Goal: Obtain resource: Download file/media

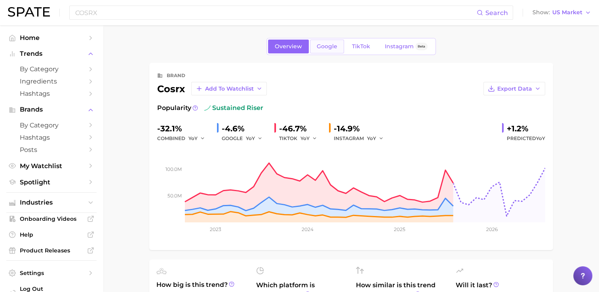
click at [329, 46] on span "Google" at bounding box center [327, 46] width 21 height 7
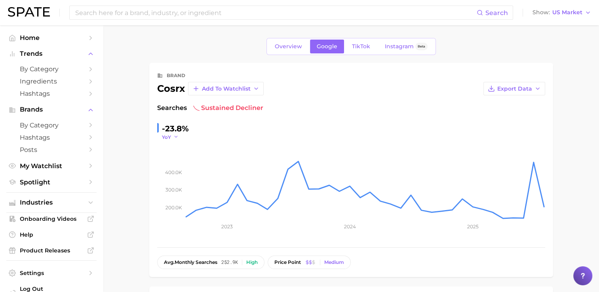
click at [171, 138] on button "YoY" at bounding box center [170, 137] width 17 height 7
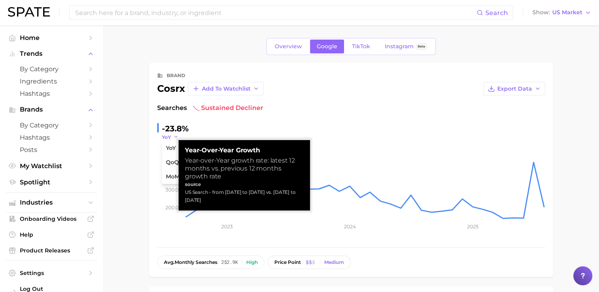
click at [171, 138] on button "YoY" at bounding box center [170, 137] width 17 height 7
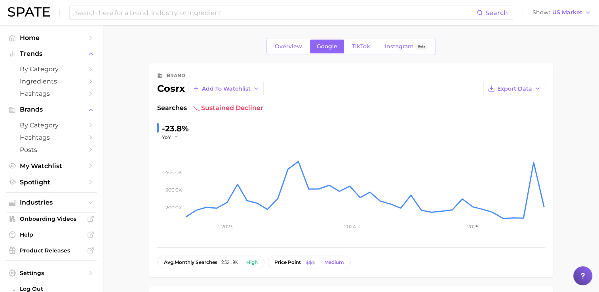
click at [176, 125] on div "-23.8%" at bounding box center [175, 128] width 27 height 13
click at [183, 128] on div "-23.8%" at bounding box center [175, 128] width 27 height 13
drag, startPoint x: 183, startPoint y: 128, endPoint x: 239, endPoint y: 129, distance: 55.9
click at [239, 129] on div "-23.8% YoY" at bounding box center [351, 131] width 388 height 18
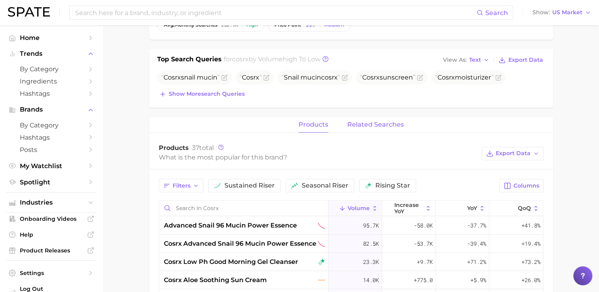
scroll to position [40, 0]
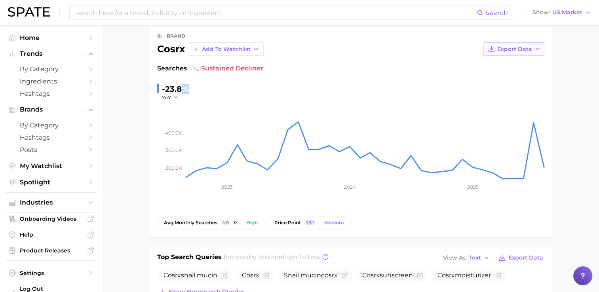
click at [526, 51] on span "Export Data" at bounding box center [515, 49] width 35 height 7
click at [516, 64] on span "Time Series CSV" at bounding box center [495, 64] width 46 height 7
click at [296, 40] on div "brand cosrx Add to Watchlist Export Data" at bounding box center [351, 43] width 388 height 25
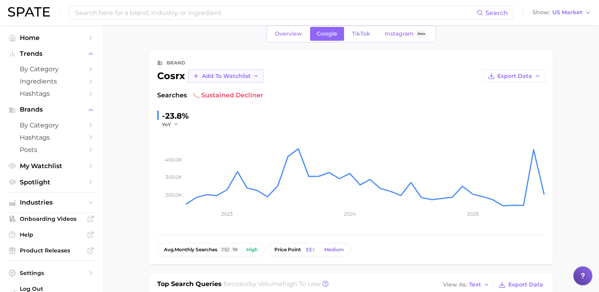
scroll to position [0, 0]
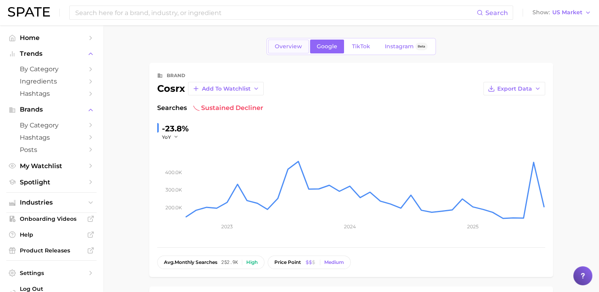
click at [282, 47] on span "Overview" at bounding box center [288, 46] width 27 height 7
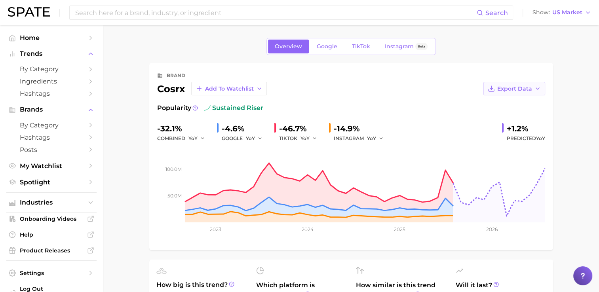
click at [519, 87] on span "Export Data" at bounding box center [515, 89] width 35 height 7
click at [488, 102] on span "Time Series CSV" at bounding box center [495, 103] width 46 height 7
click at [587, 273] on div at bounding box center [583, 276] width 19 height 19
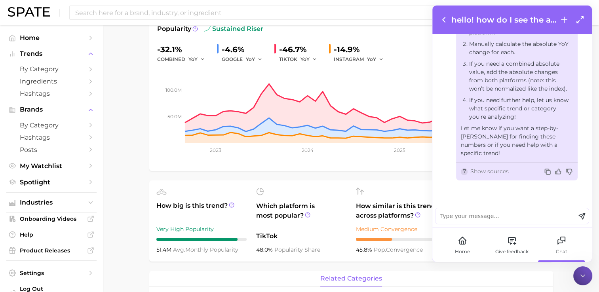
scroll to position [331, 0]
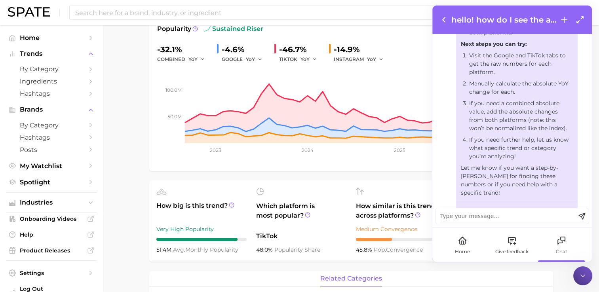
drag, startPoint x: 523, startPoint y: 104, endPoint x: 460, endPoint y: 59, distance: 77.4
drag, startPoint x: 561, startPoint y: 132, endPoint x: 482, endPoint y: 111, distance: 81.3
click at [482, 111] on li "If you need a combined absolute value, add the absolute changes from both platf…" at bounding box center [521, 115] width 104 height 33
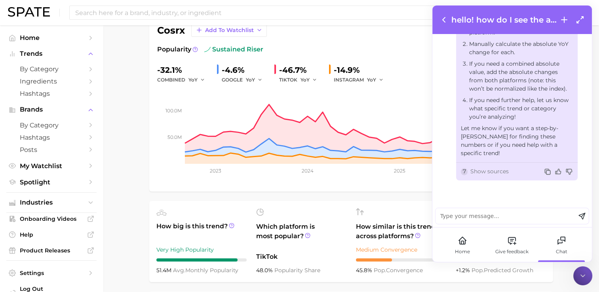
scroll to position [40, 0]
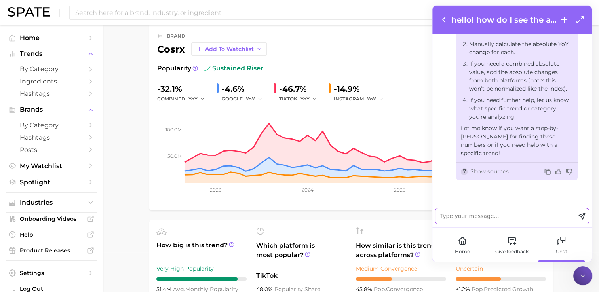
click at [479, 220] on textarea at bounding box center [506, 216] width 140 height 16
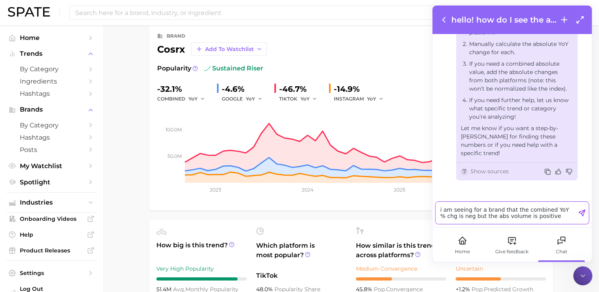
type textarea "i am seeing for a brand that the combined YoY % chg is neg but the abs volume i…"
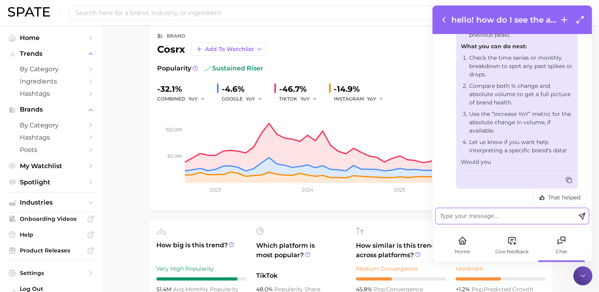
scroll to position [879, 0]
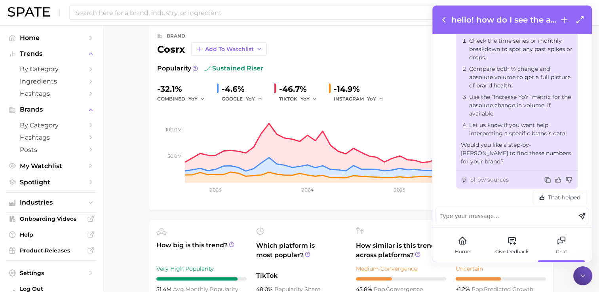
drag, startPoint x: 548, startPoint y: 132, endPoint x: 468, endPoint y: 42, distance: 120.1
click at [468, 42] on ol "Check the time series or monthly breakdown to spot any past spikes or drops. Co…" at bounding box center [517, 87] width 112 height 101
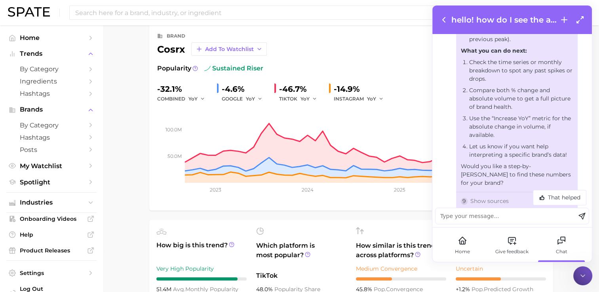
scroll to position [839, 0]
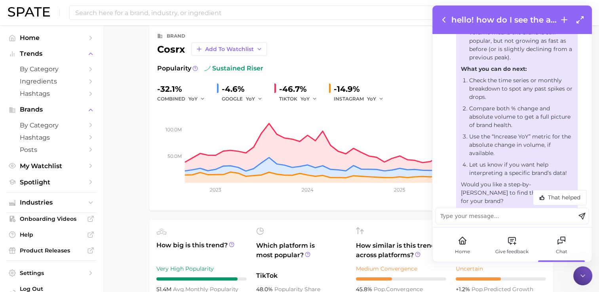
drag, startPoint x: 578, startPoint y: 281, endPoint x: 576, endPoint y: 273, distance: 8.0
click at [578, 281] on div at bounding box center [583, 276] width 19 height 19
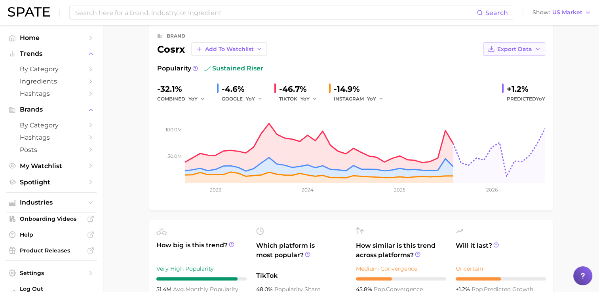
click at [520, 53] on button "Export Data" at bounding box center [515, 48] width 62 height 13
click at [482, 65] on span "Time Series CSV" at bounding box center [495, 64] width 46 height 7
click at [166, 16] on input at bounding box center [275, 12] width 402 height 13
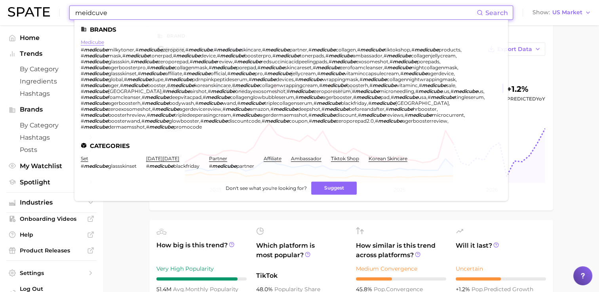
click at [102, 44] on link "medicube" at bounding box center [92, 42] width 23 height 6
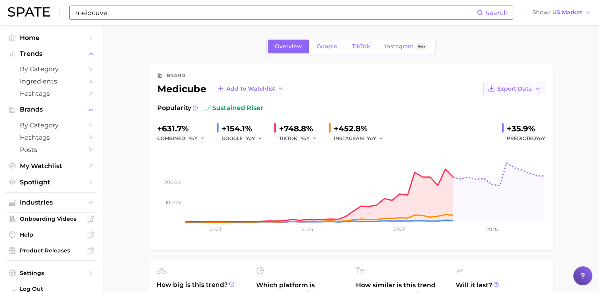
click at [511, 87] on span "Export Data" at bounding box center [515, 89] width 35 height 7
click at [492, 102] on span "Time Series CSV" at bounding box center [495, 103] width 46 height 7
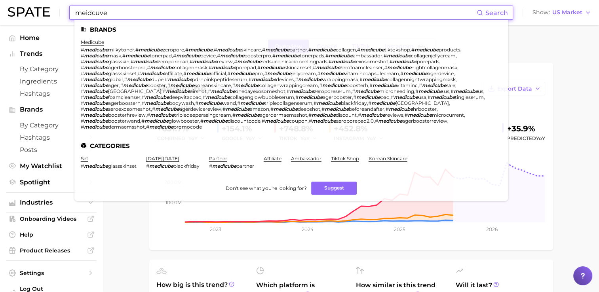
click at [178, 13] on input "meidcuve" at bounding box center [275, 12] width 402 height 13
drag, startPoint x: 100, startPoint y: 15, endPoint x: 46, endPoint y: 15, distance: 54.3
click at [46, 15] on div "meidcuve Search Brands medicube # medicube milkytoner , # medicube zeropore , #…" at bounding box center [299, 12] width 583 height 25
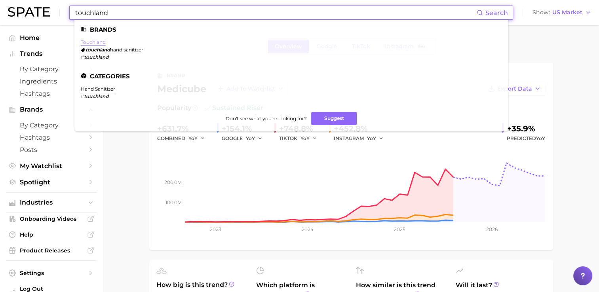
click at [96, 43] on link "touchland" at bounding box center [93, 42] width 25 height 6
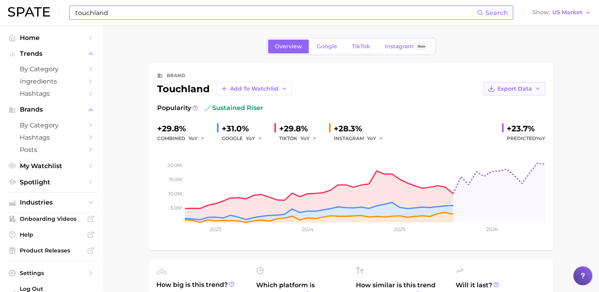
click at [498, 86] on span "Export Data" at bounding box center [515, 89] width 35 height 7
click at [475, 103] on span "Time Series CSV" at bounding box center [495, 103] width 46 height 7
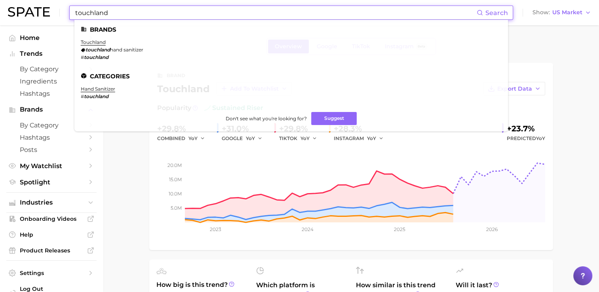
click at [151, 15] on input "touchland" at bounding box center [275, 12] width 402 height 13
drag, startPoint x: 151, startPoint y: 15, endPoint x: 35, endPoint y: 17, distance: 115.7
click at [35, 17] on div "touchland Search Brands touchland touchland hand sanitizer # touchland Categori…" at bounding box center [299, 12] width 583 height 25
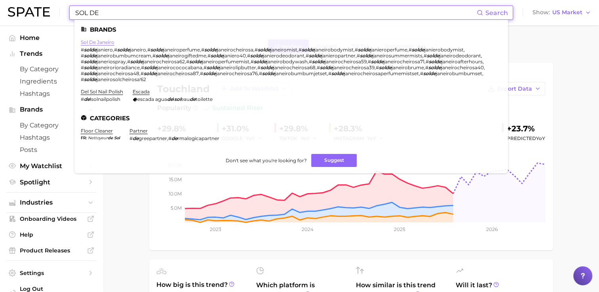
type input "SOL DE"
click at [99, 44] on link "sol de janeiro" at bounding box center [98, 42] width 34 height 6
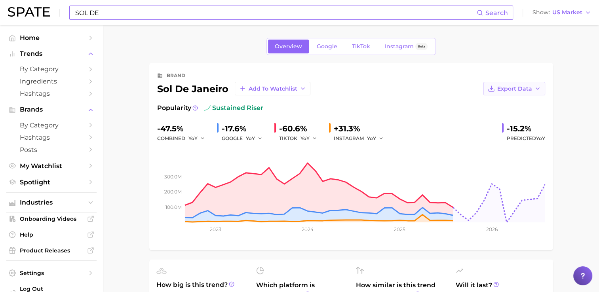
click at [513, 88] on span "Export Data" at bounding box center [515, 89] width 35 height 7
click at [514, 103] on span "Time Series CSV" at bounding box center [495, 103] width 46 height 7
